Goal: Feedback & Contribution: Contribute content

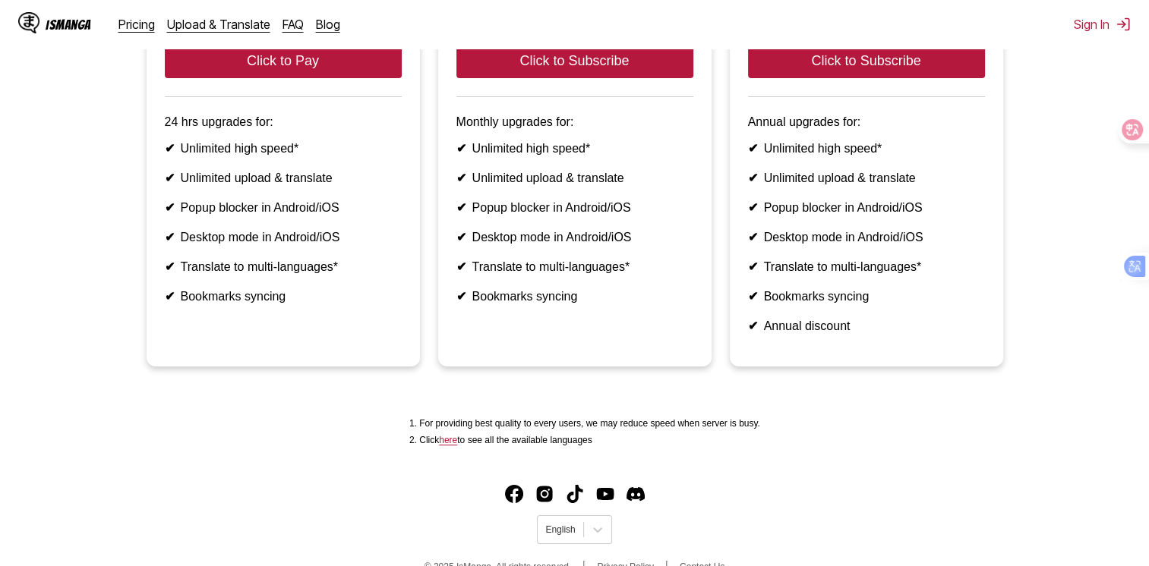
scroll to position [299, 0]
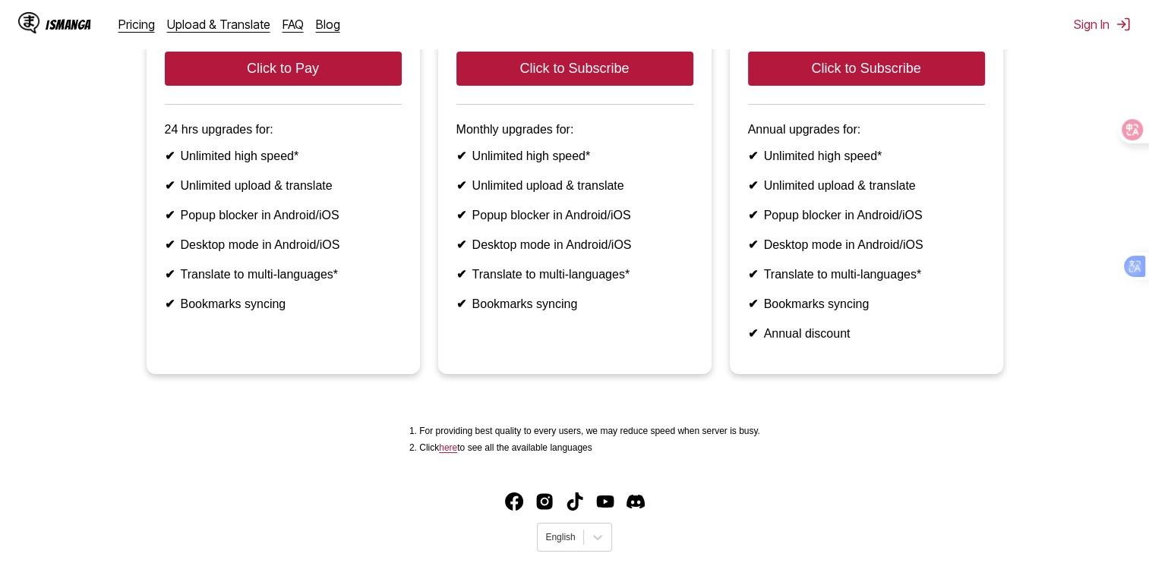
drag, startPoint x: 334, startPoint y: 437, endPoint x: 289, endPoint y: 440, distance: 45.7
click at [289, 440] on main "Can't wait for the weekly free quota refresh? Subscribe now to our Premium serv…" at bounding box center [574, 131] width 1149 height 661
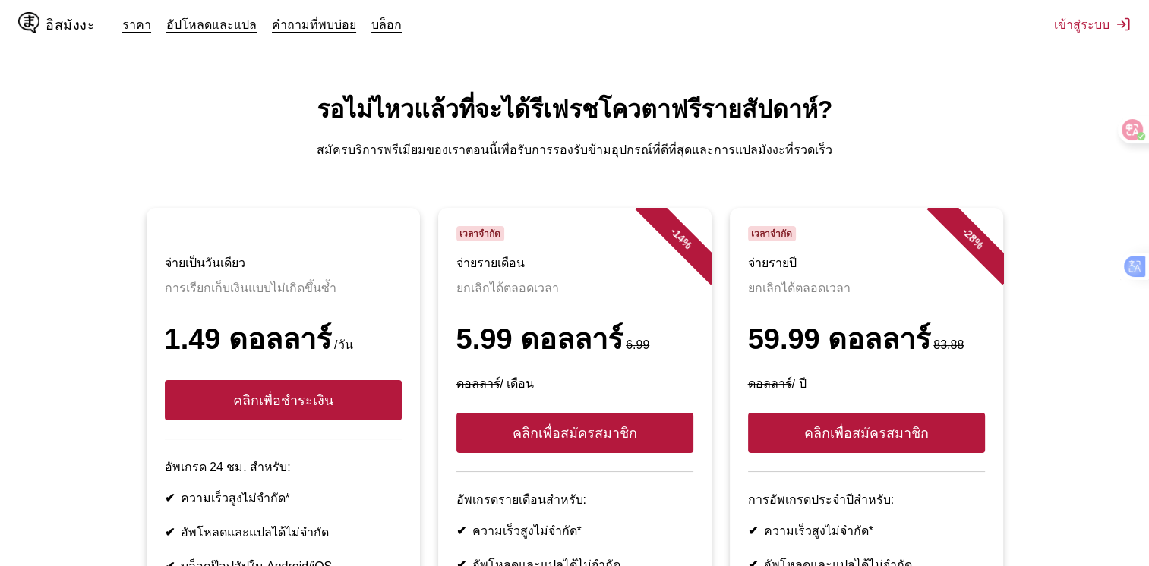
scroll to position [0, 0]
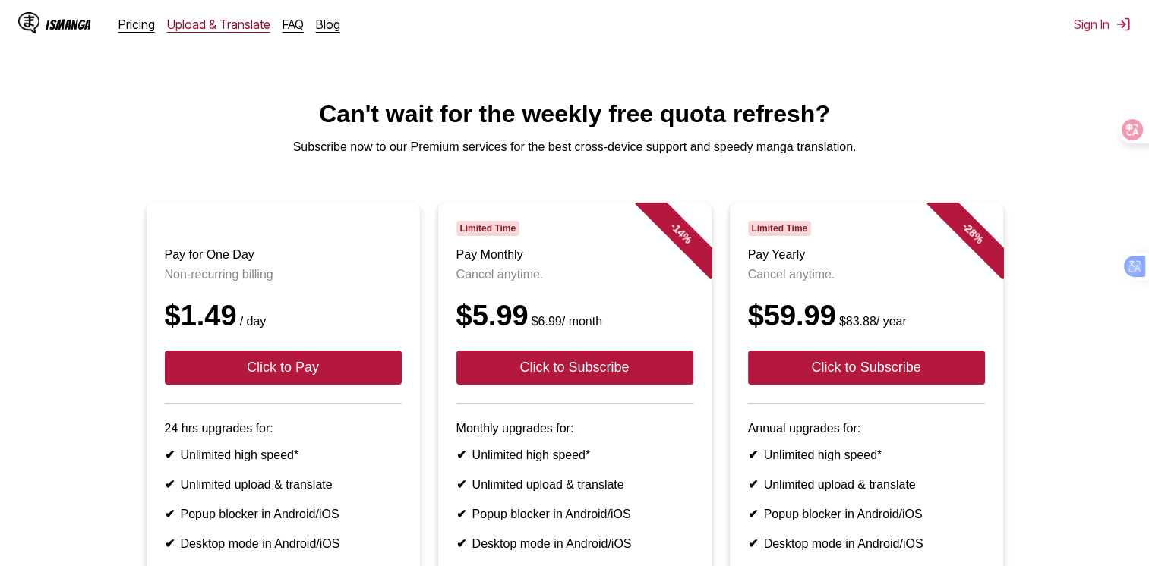
click at [229, 29] on link "Upload & Translate" at bounding box center [218, 24] width 103 height 15
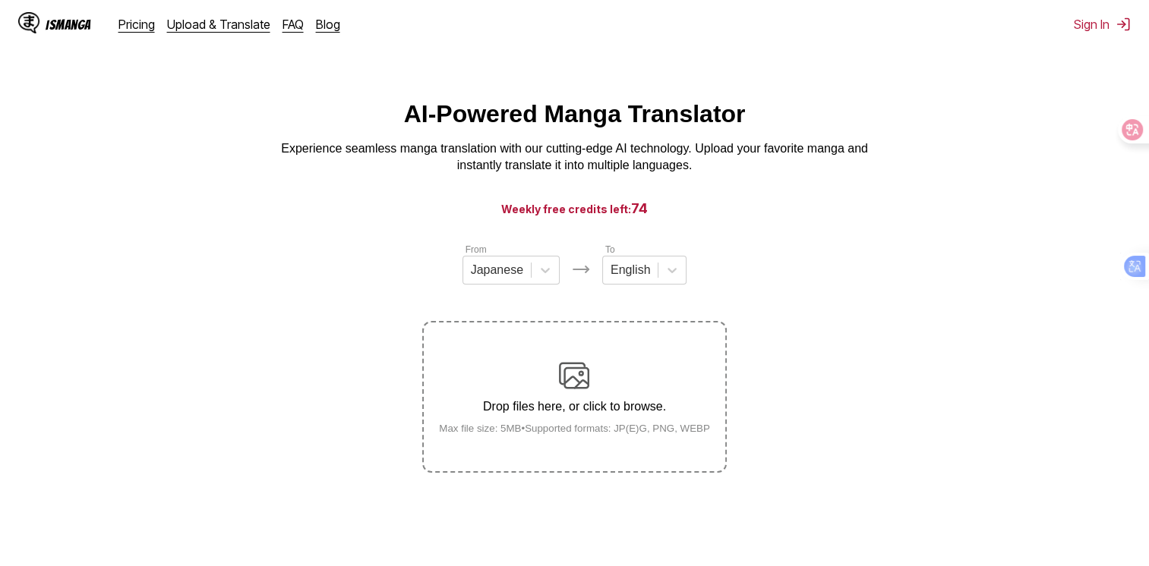
click at [612, 421] on div "Drop files here, or click to browse. Max file size: 5MB • Supported formats: JP…" at bounding box center [574, 398] width 295 height 74
click at [0, 0] on input "Drop files here, or click to browse. Max file size: 5MB • Supported formats: JP…" at bounding box center [0, 0] width 0 height 0
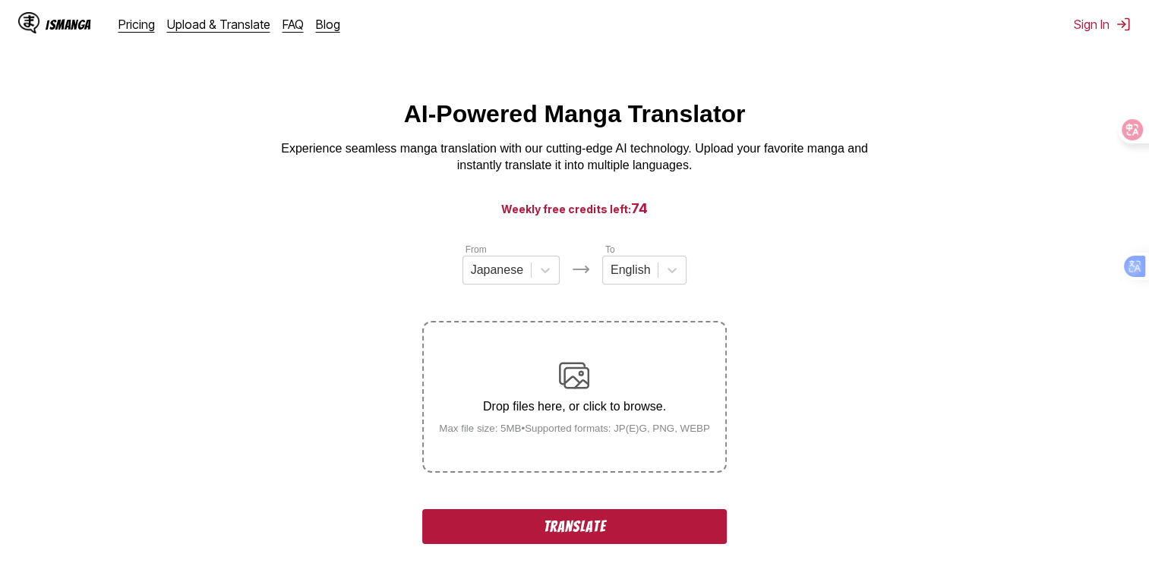
click at [668, 518] on button "Translate" at bounding box center [574, 526] width 304 height 35
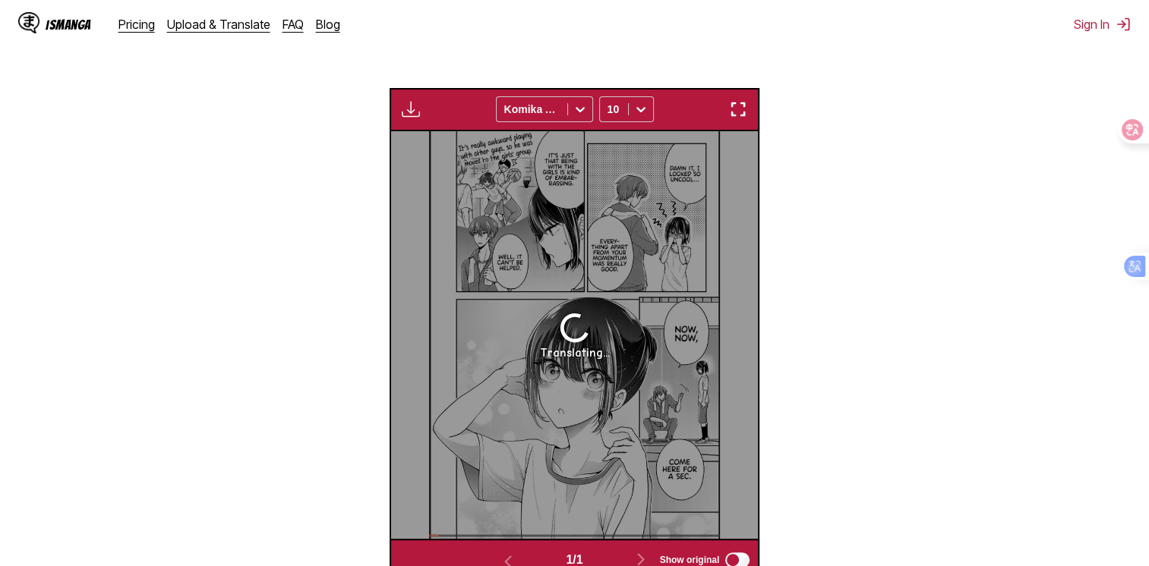
scroll to position [450, 0]
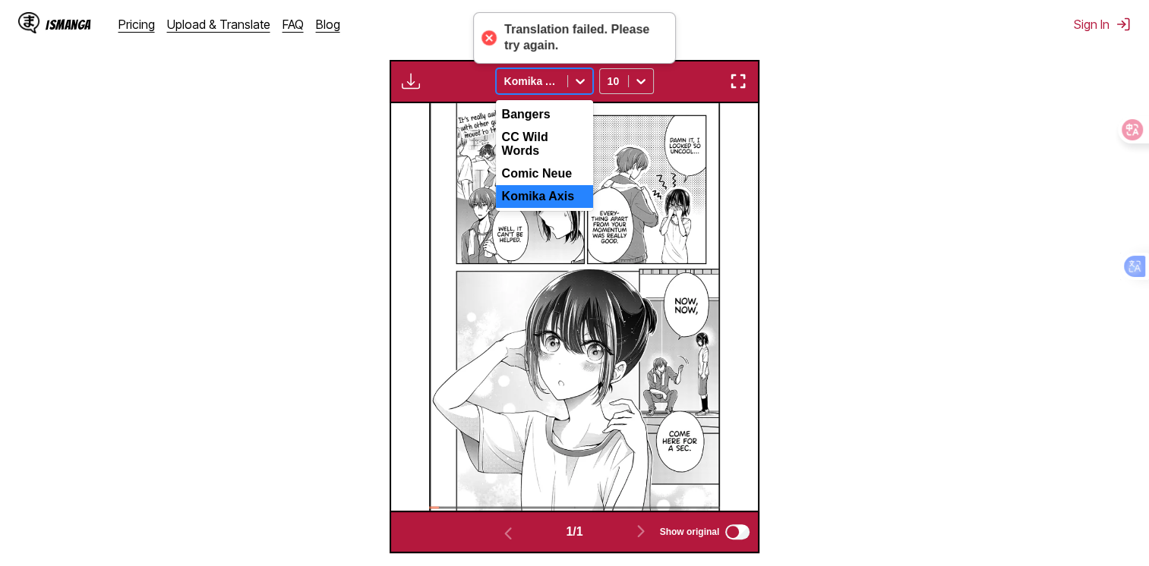
click at [580, 84] on icon at bounding box center [580, 82] width 9 height 5
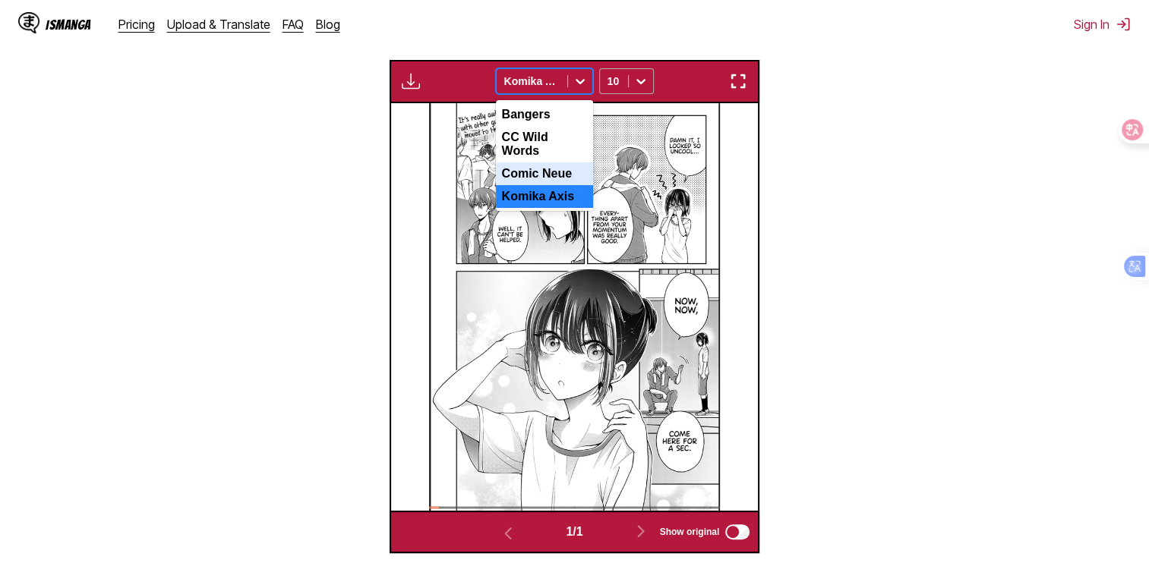
click at [639, 80] on icon at bounding box center [640, 81] width 15 height 15
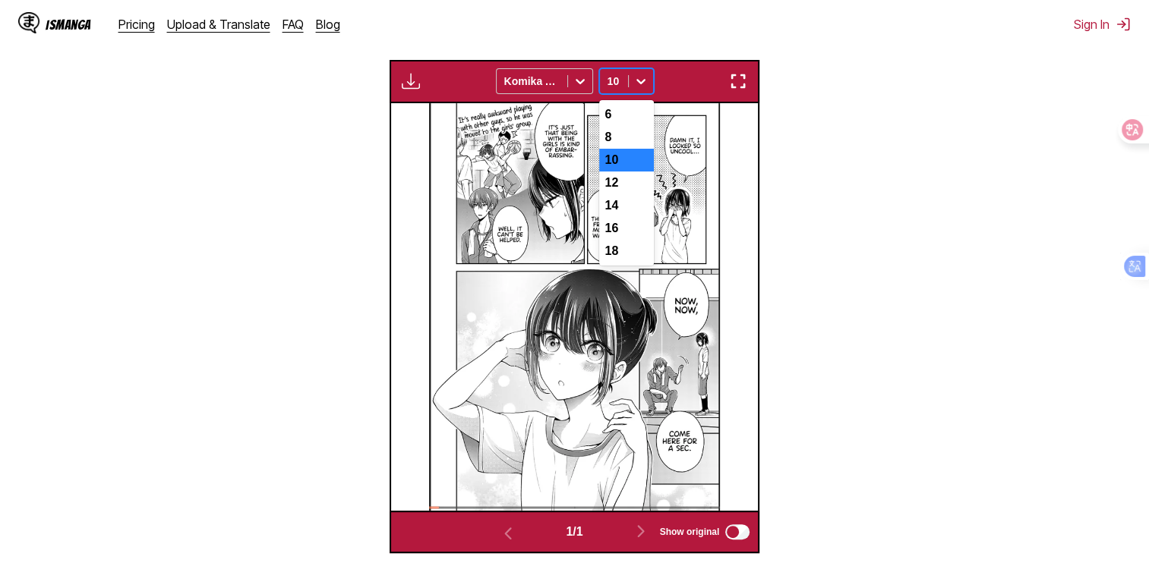
click at [640, 80] on icon at bounding box center [640, 81] width 15 height 15
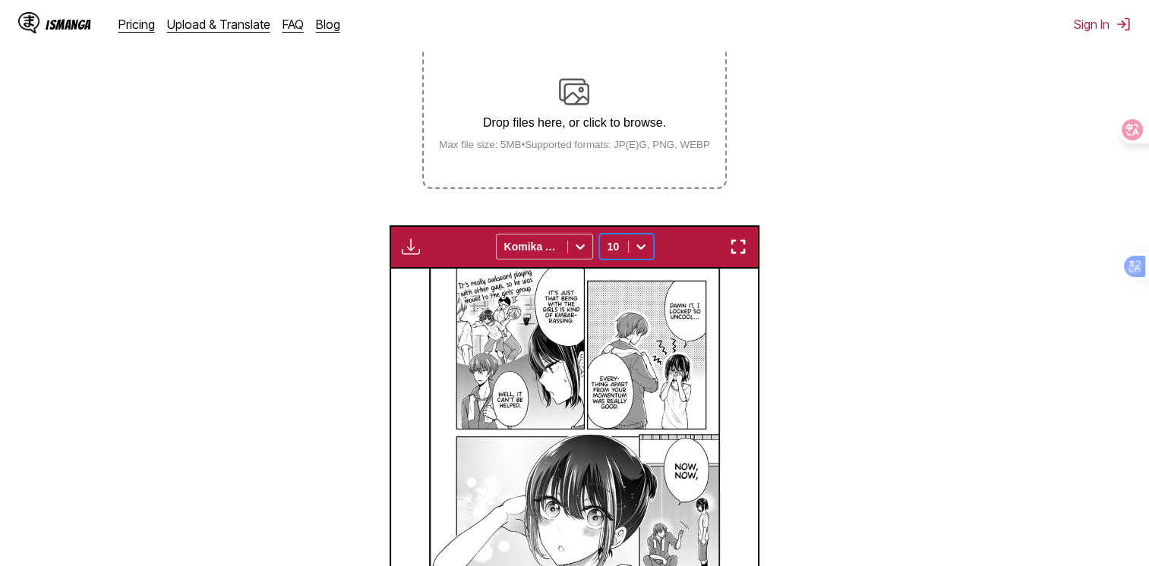
scroll to position [222, 0]
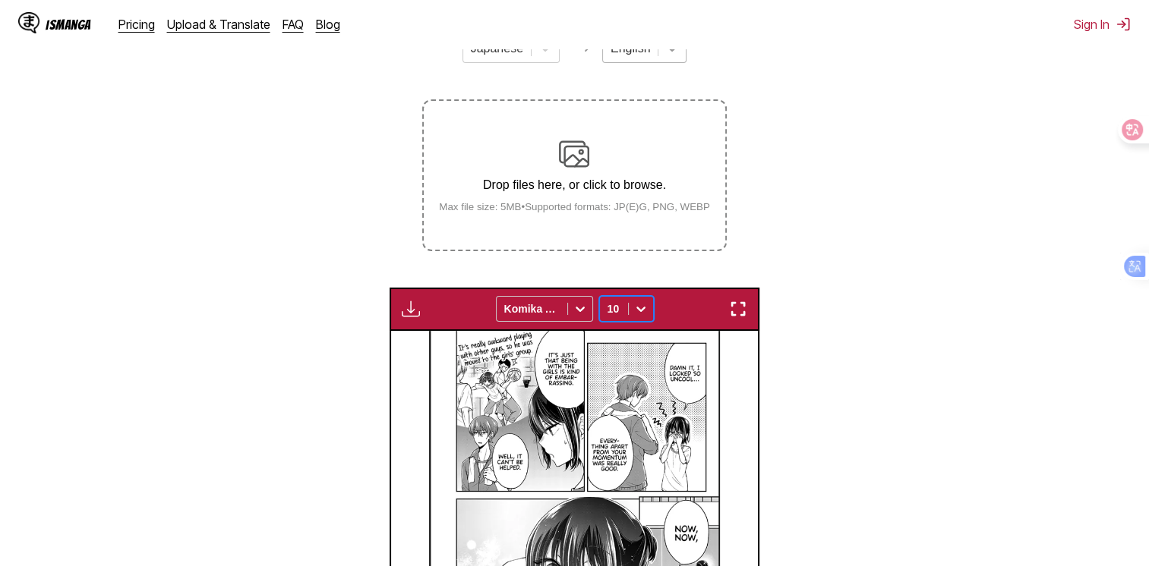
click at [666, 56] on icon at bounding box center [671, 48] width 15 height 15
click at [580, 53] on img at bounding box center [581, 48] width 18 height 18
click at [582, 53] on img at bounding box center [581, 48] width 18 height 18
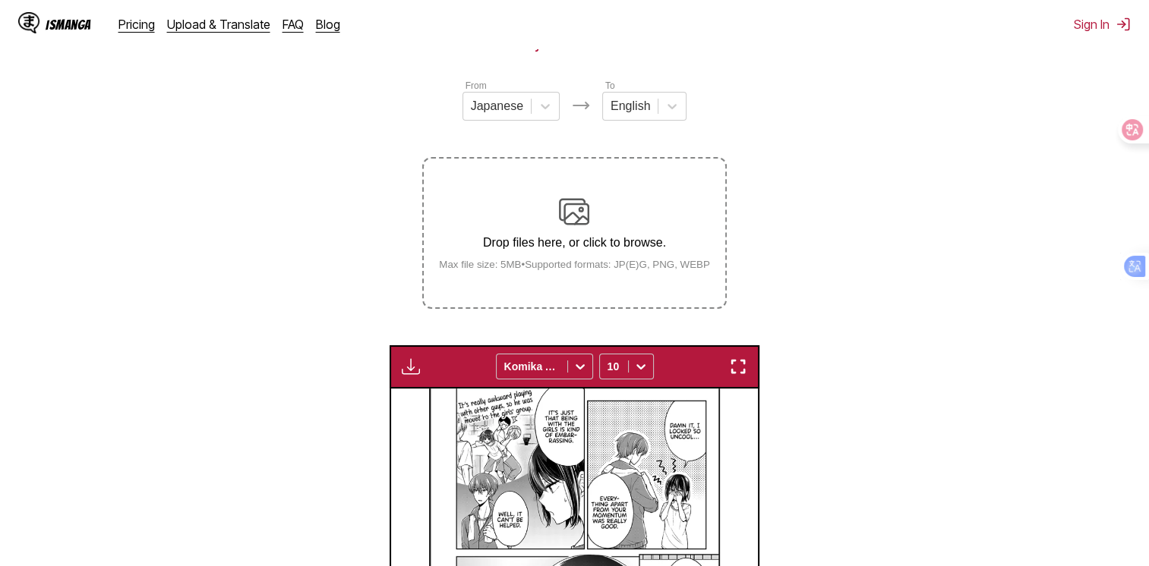
scroll to position [70, 0]
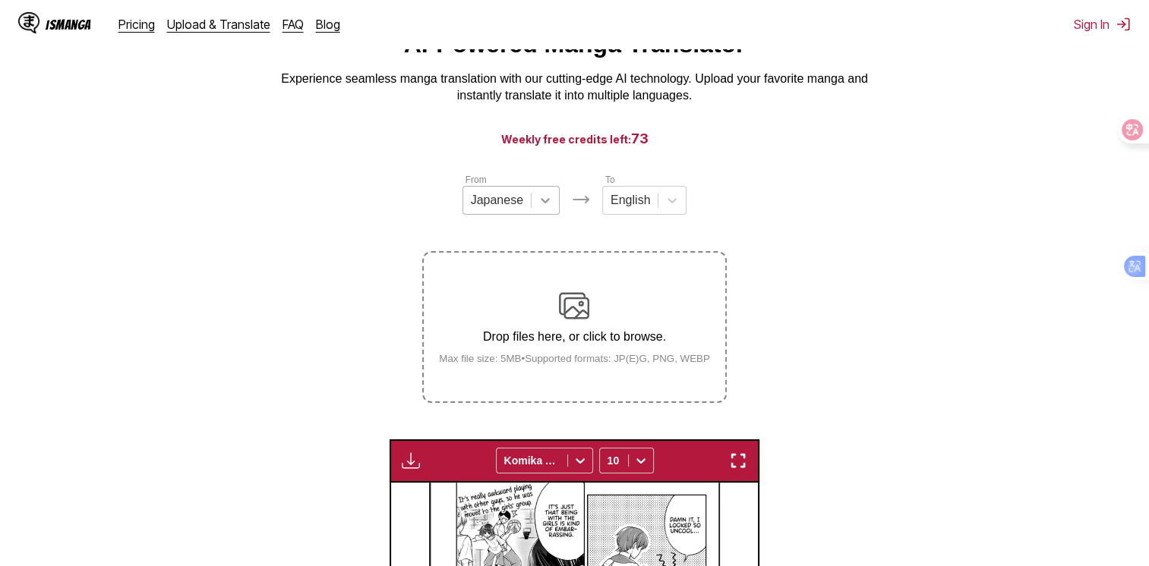
click at [541, 202] on icon at bounding box center [545, 200] width 15 height 15
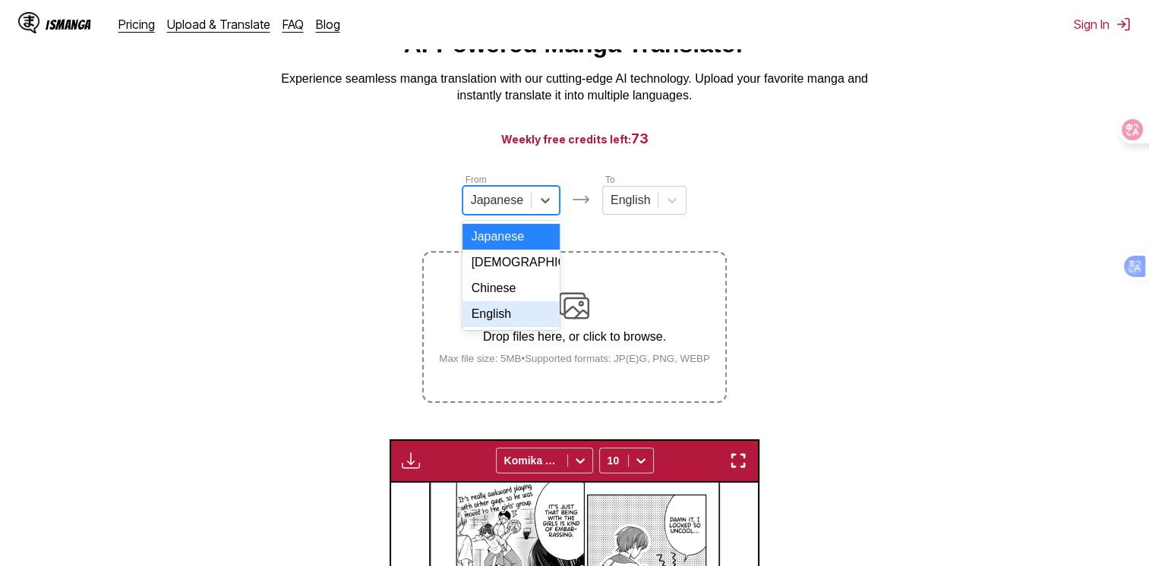
click at [505, 324] on div "English" at bounding box center [510, 314] width 97 height 26
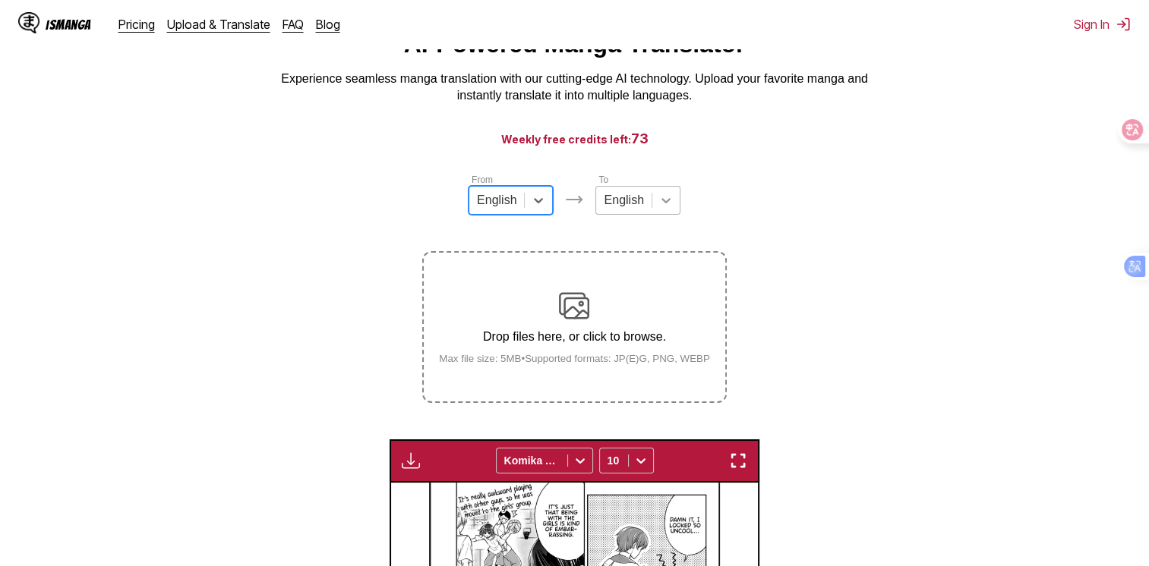
click at [674, 213] on div at bounding box center [665, 200] width 27 height 27
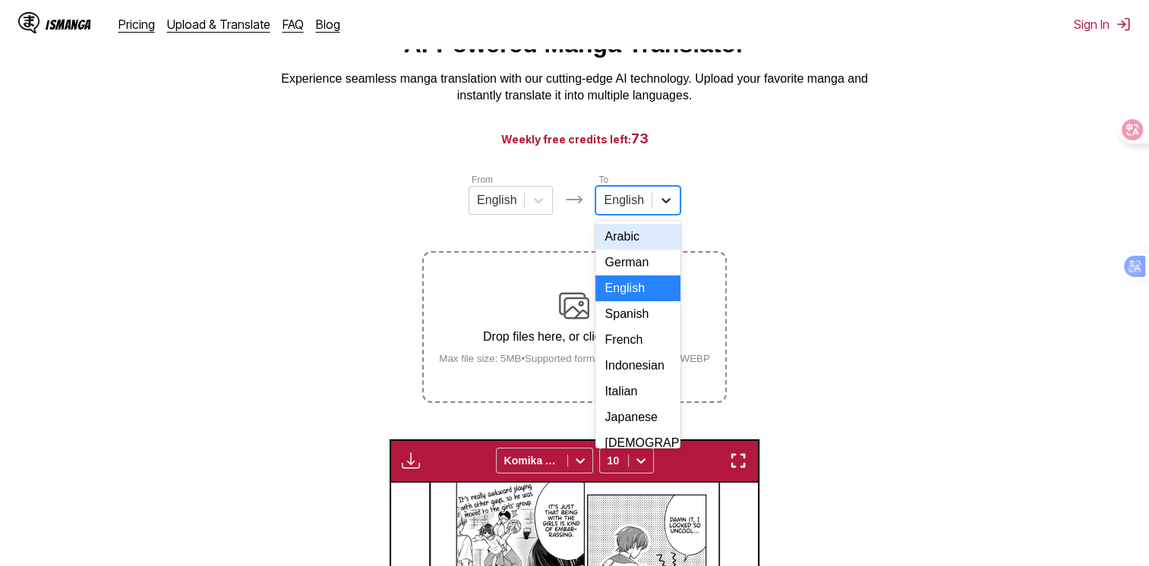
click at [652, 209] on div at bounding box center [665, 200] width 27 height 27
click at [659, 206] on icon at bounding box center [665, 200] width 15 height 15
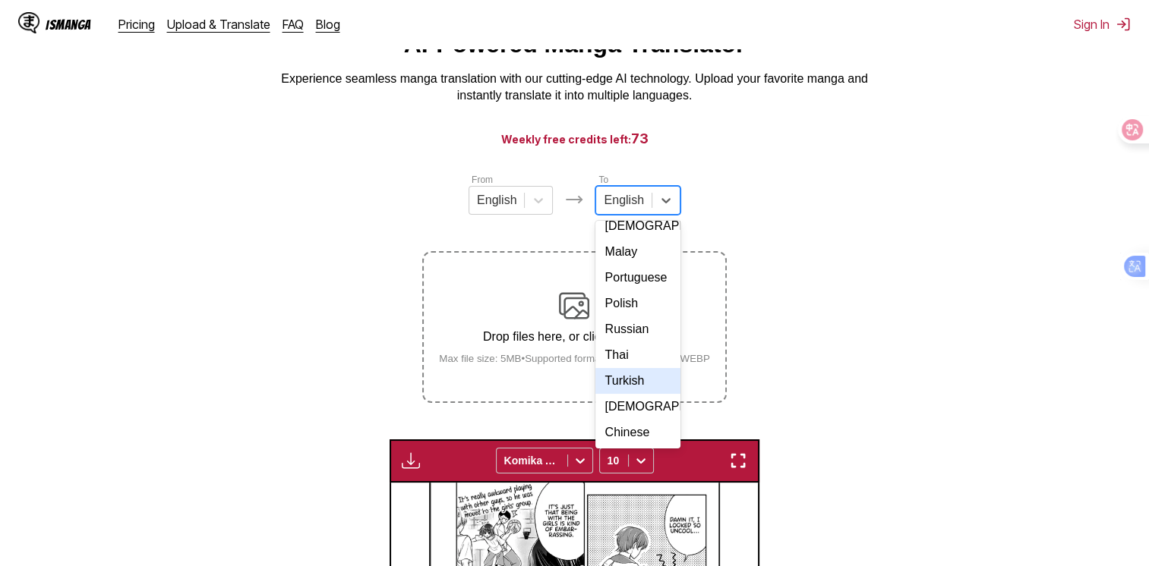
scroll to position [257, 0]
click at [644, 367] on div "Thai" at bounding box center [637, 355] width 84 height 26
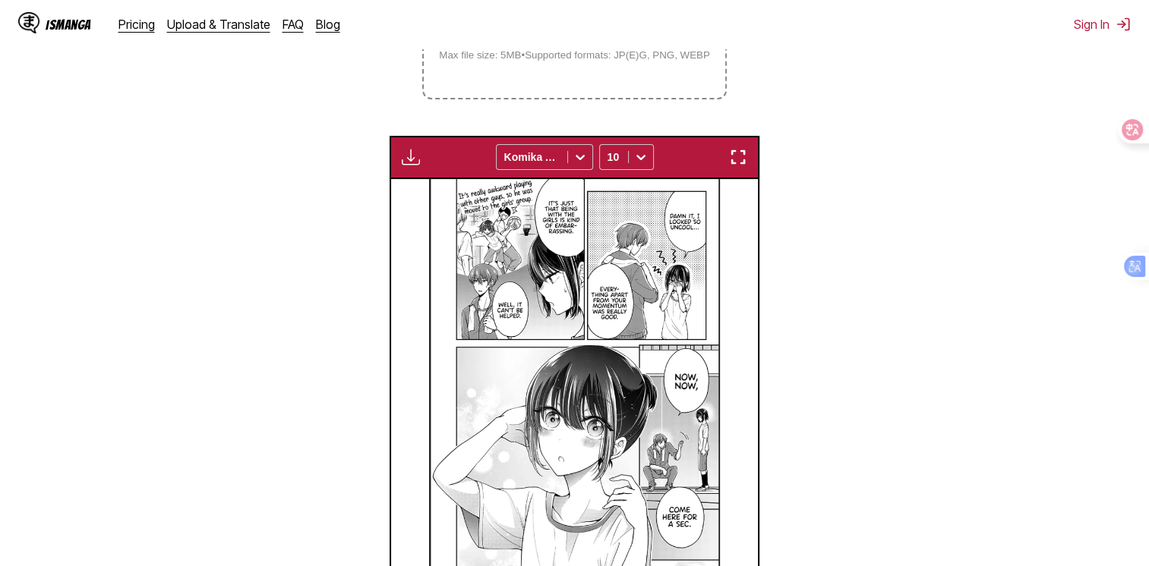
scroll to position [146, 0]
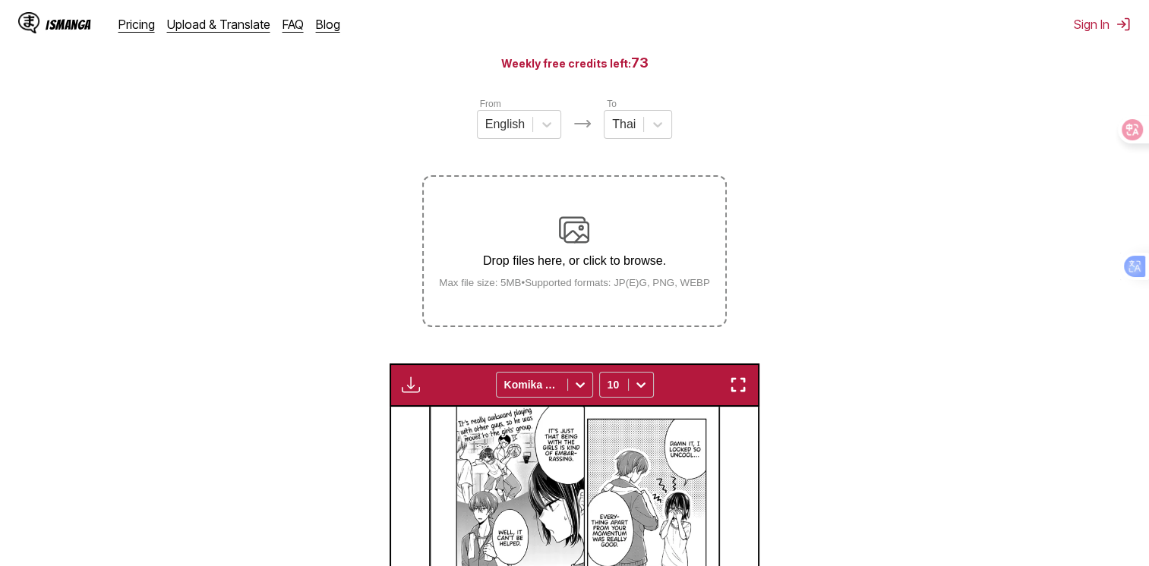
click at [580, 264] on p "Drop files here, or click to browse." at bounding box center [574, 261] width 295 height 14
click at [0, 0] on input "Drop files here, or click to browse. Max file size: 5MB • Supported formats: JP…" at bounding box center [0, 0] width 0 height 0
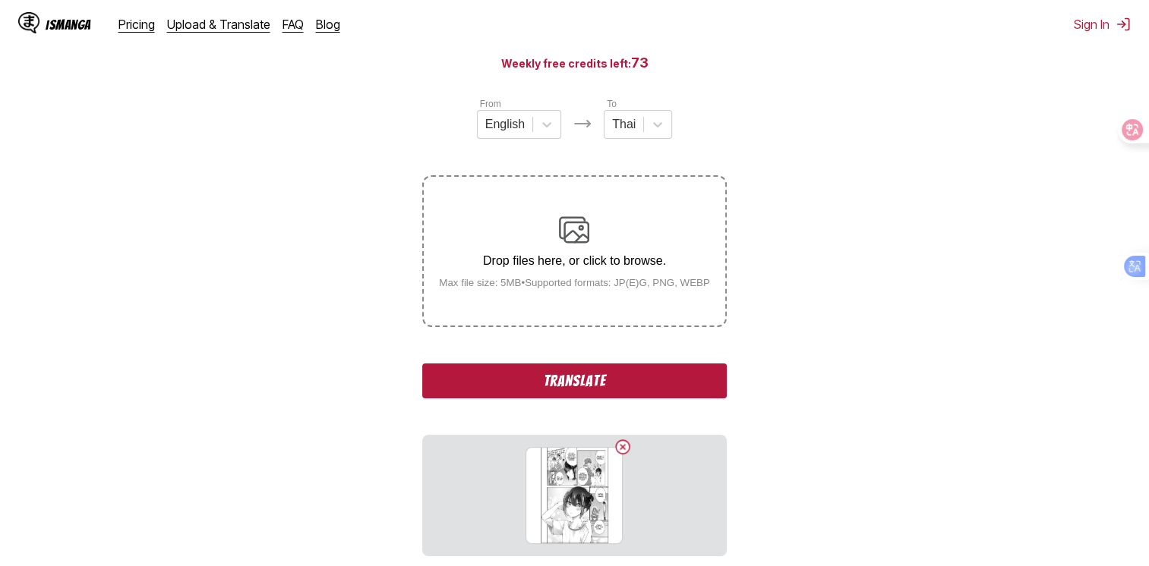
scroll to position [374, 0]
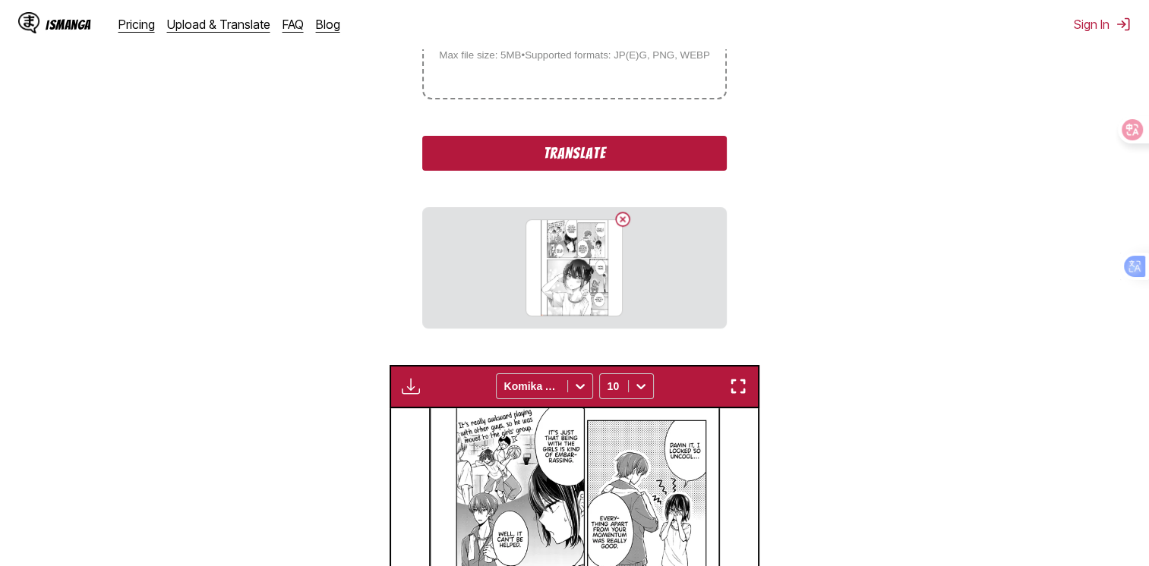
click at [664, 159] on button "Translate" at bounding box center [574, 153] width 304 height 35
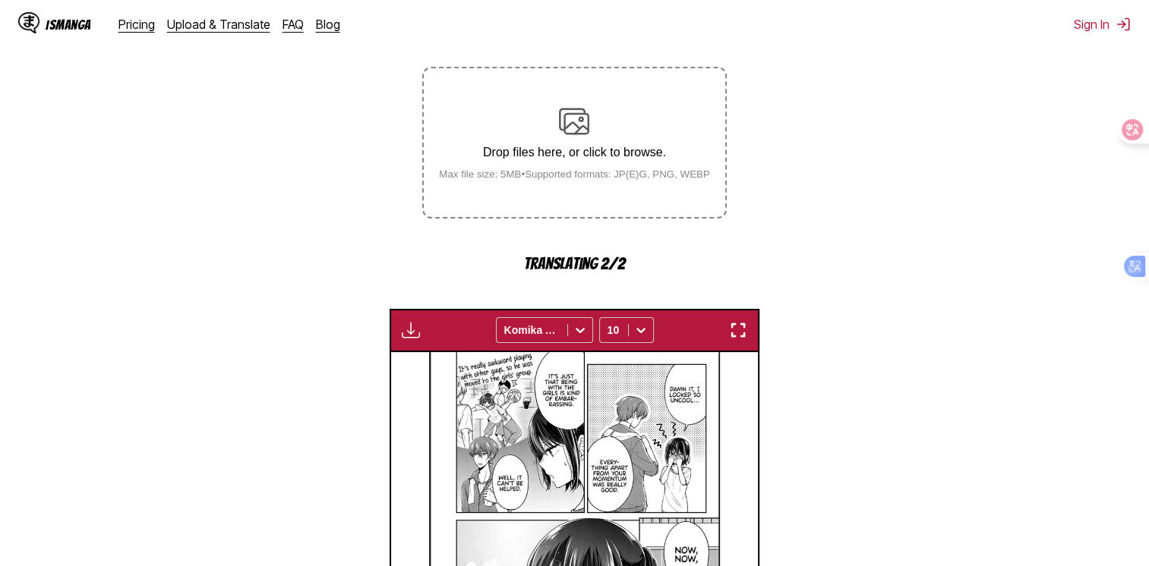
scroll to position [634, 0]
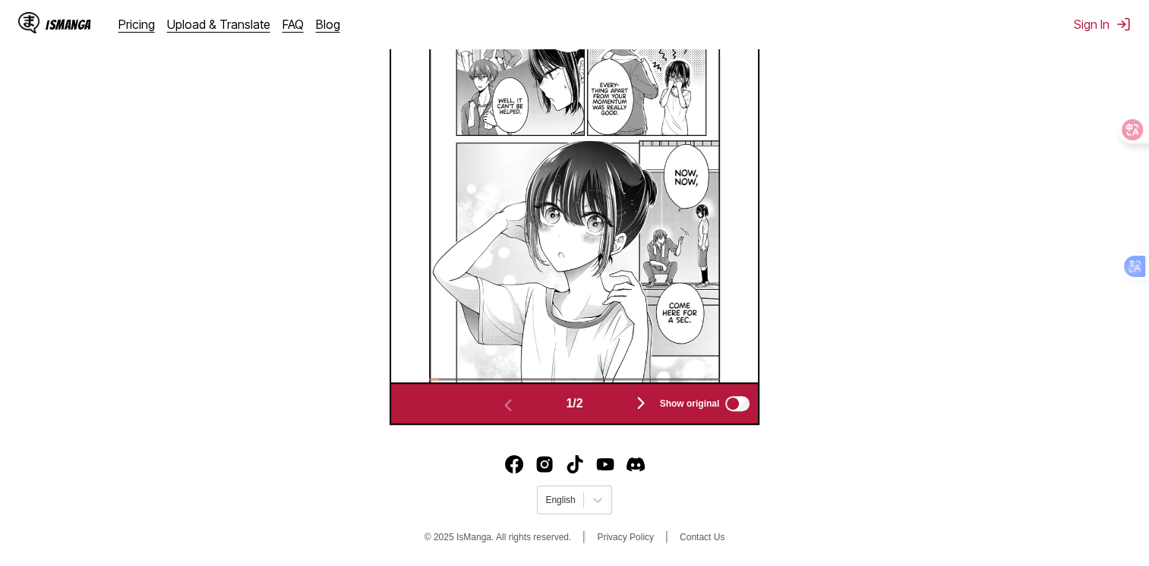
click at [644, 405] on img "button" at bounding box center [641, 403] width 18 height 18
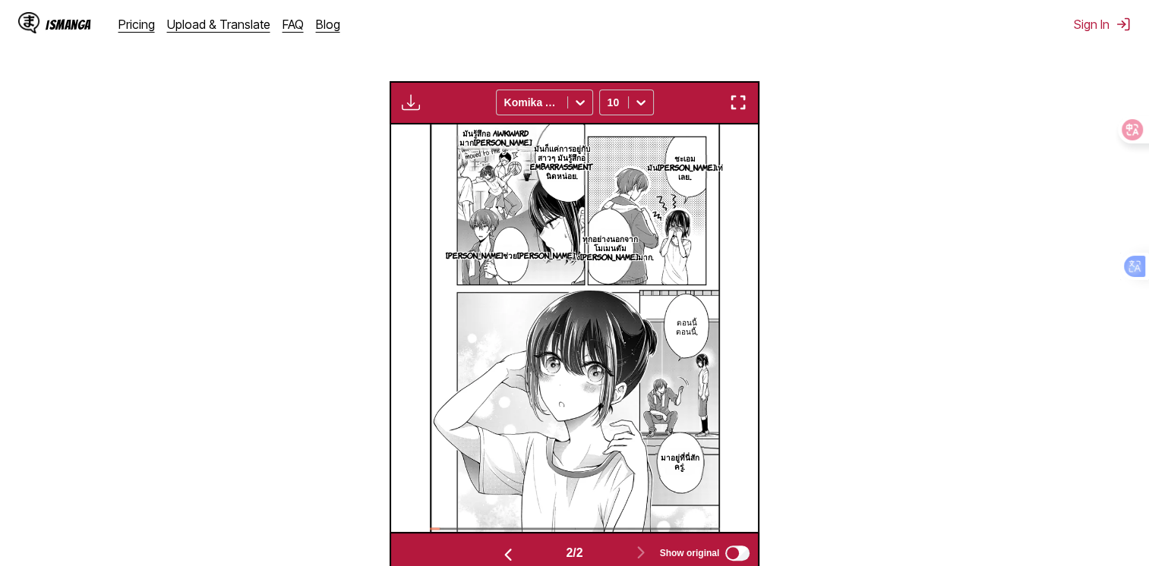
scroll to position [402, 0]
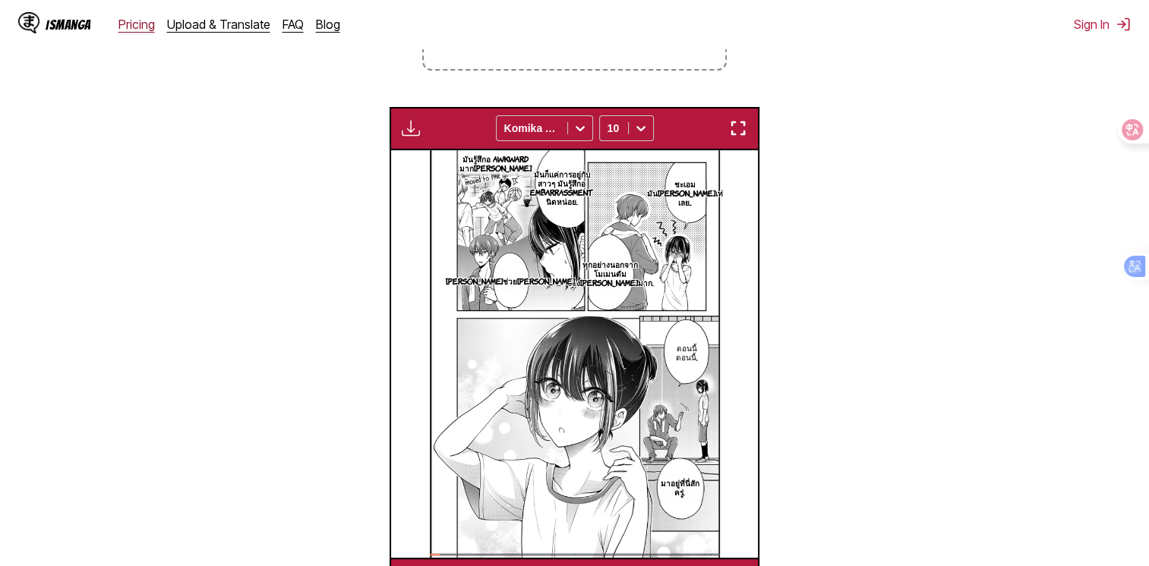
click at [140, 27] on link "Pricing" at bounding box center [136, 24] width 36 height 15
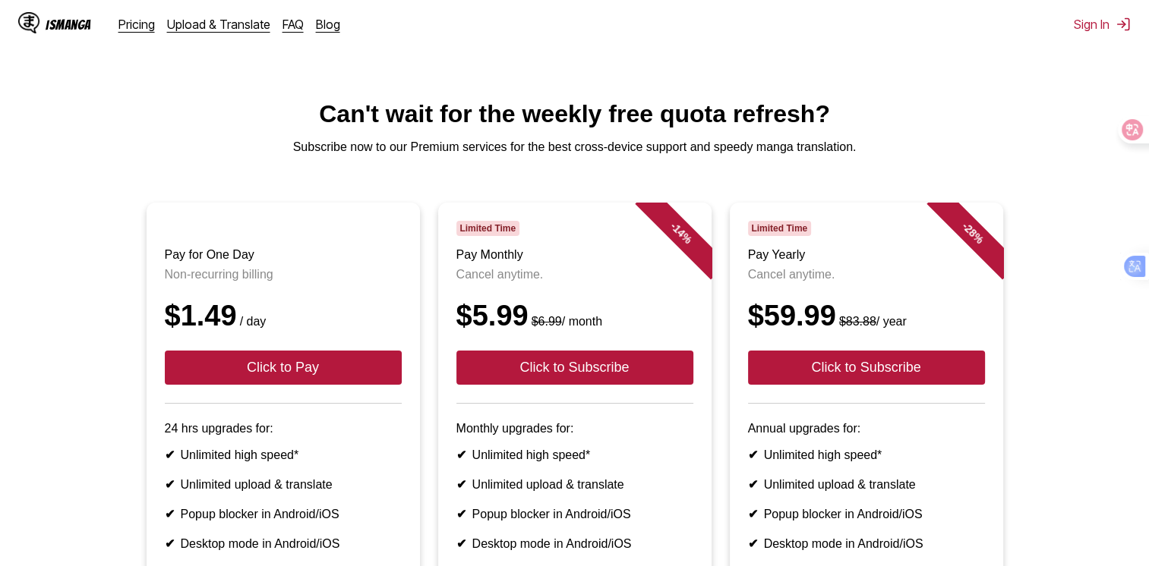
click at [49, 17] on div "IsManga" at bounding box center [69, 24] width 46 height 14
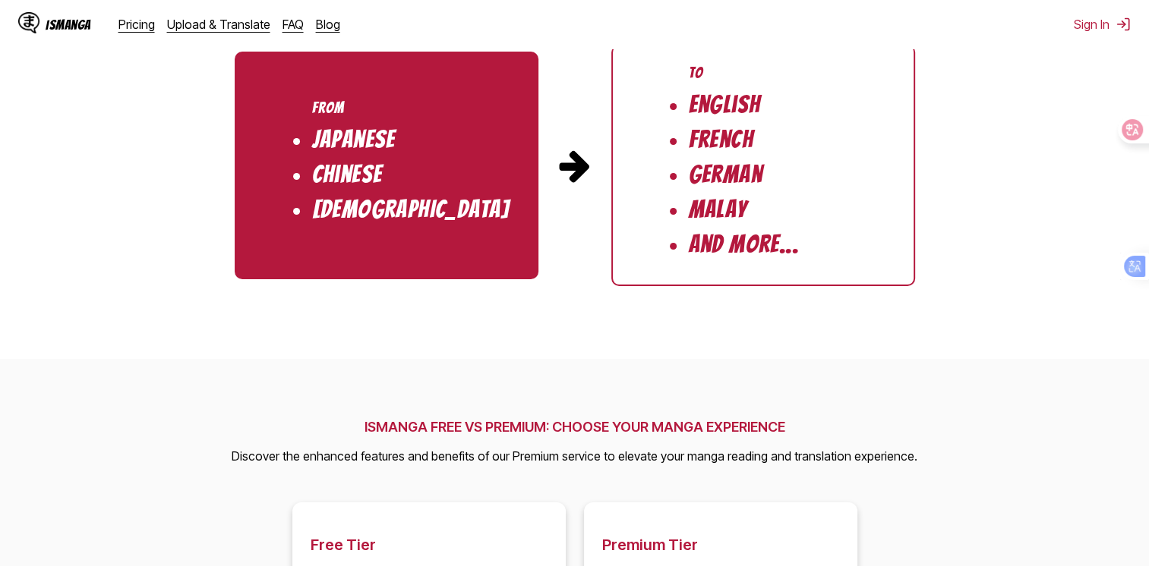
scroll to position [1505, 0]
